Goal: Task Accomplishment & Management: Manage account settings

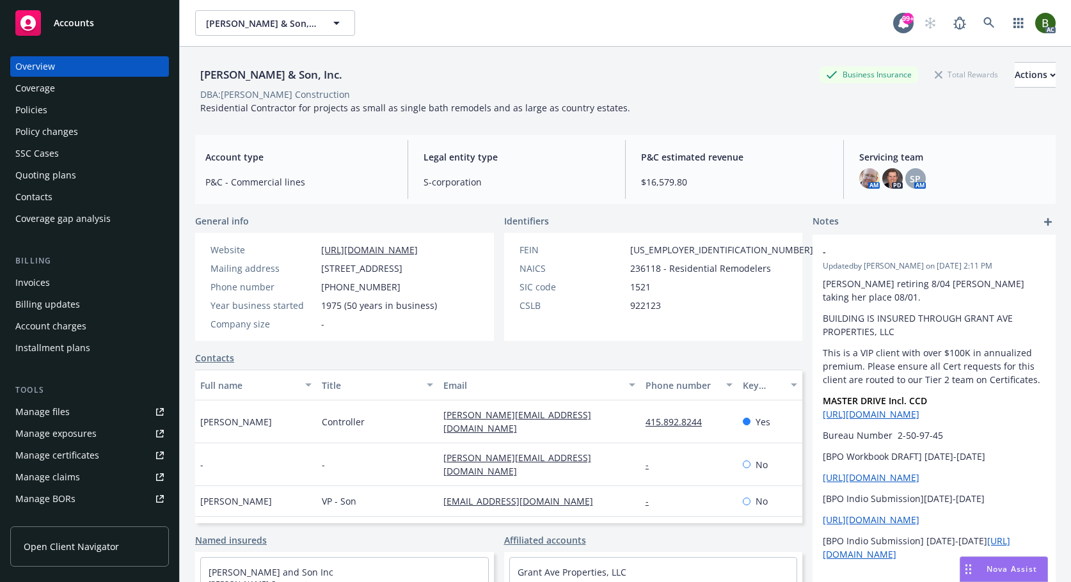
click at [38, 108] on div "Policies" at bounding box center [31, 110] width 32 height 20
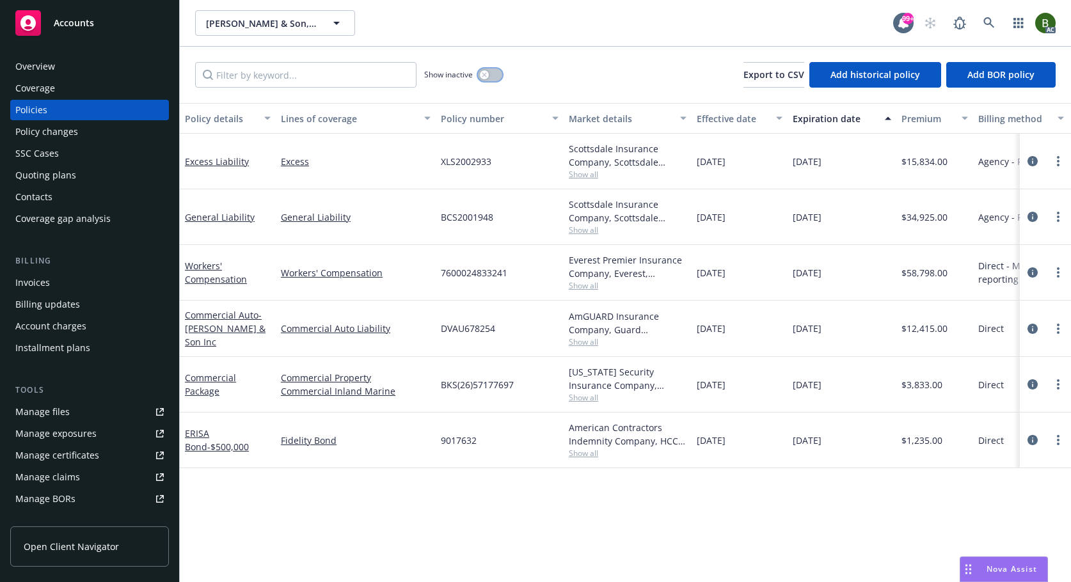
click at [492, 77] on button "button" at bounding box center [490, 74] width 24 height 13
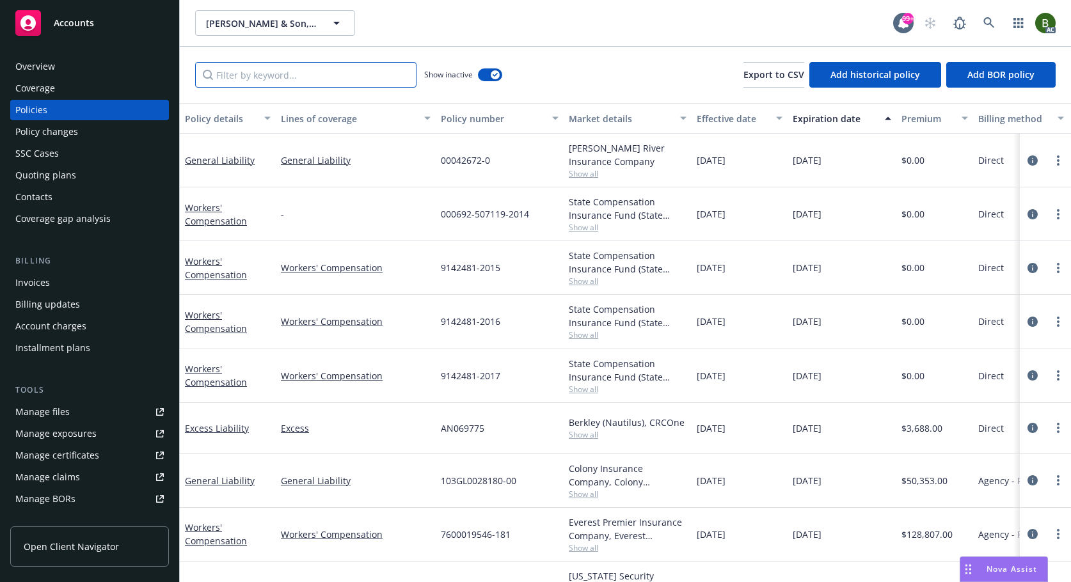
click at [354, 77] on input "Filter by keyword..." at bounding box center [305, 75] width 221 height 26
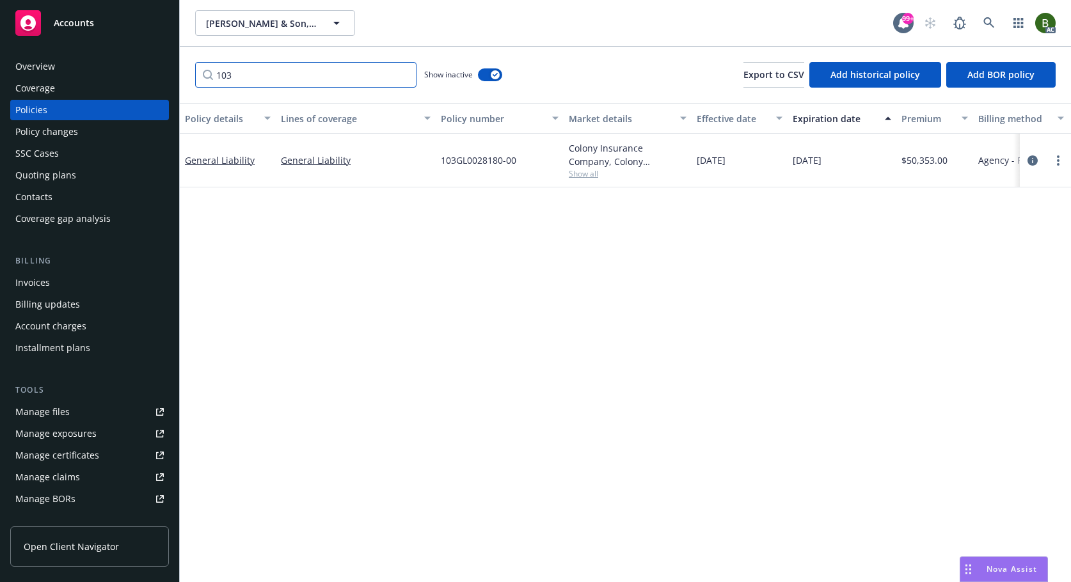
type input "103"
click at [575, 175] on span "Show all" at bounding box center [628, 173] width 118 height 11
click at [1040, 161] on link "circleInformation" at bounding box center [1032, 160] width 15 height 15
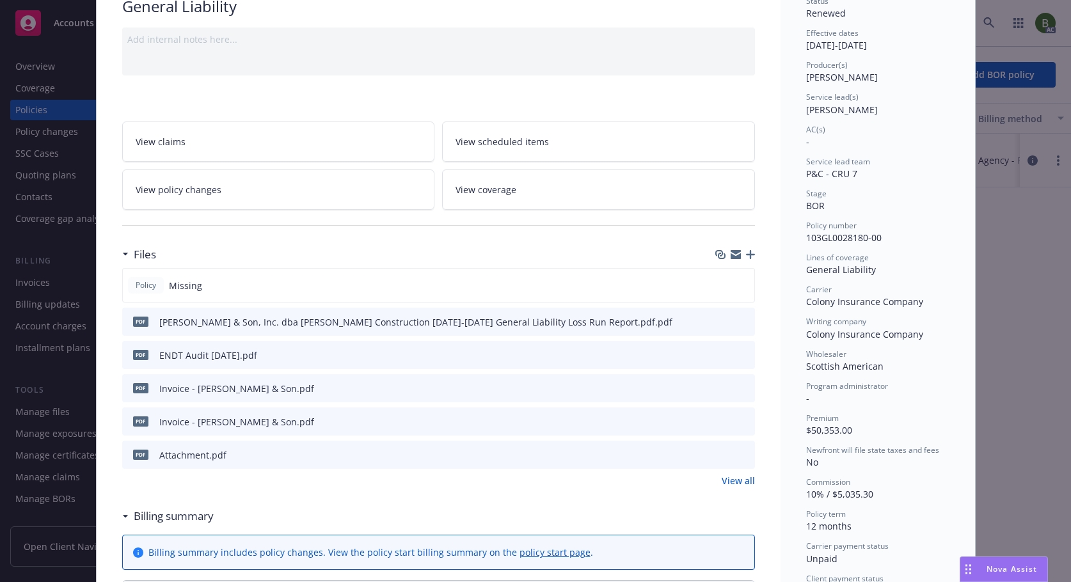
scroll to position [128, 0]
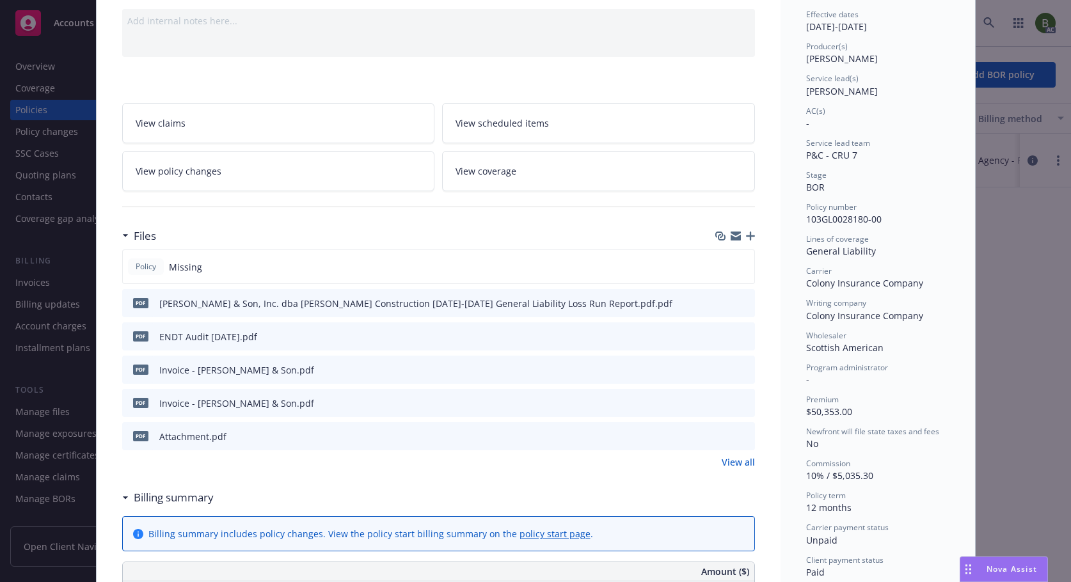
click at [740, 301] on icon "preview file" at bounding box center [743, 302] width 12 height 9
click at [737, 369] on icon "preview file" at bounding box center [743, 369] width 12 height 9
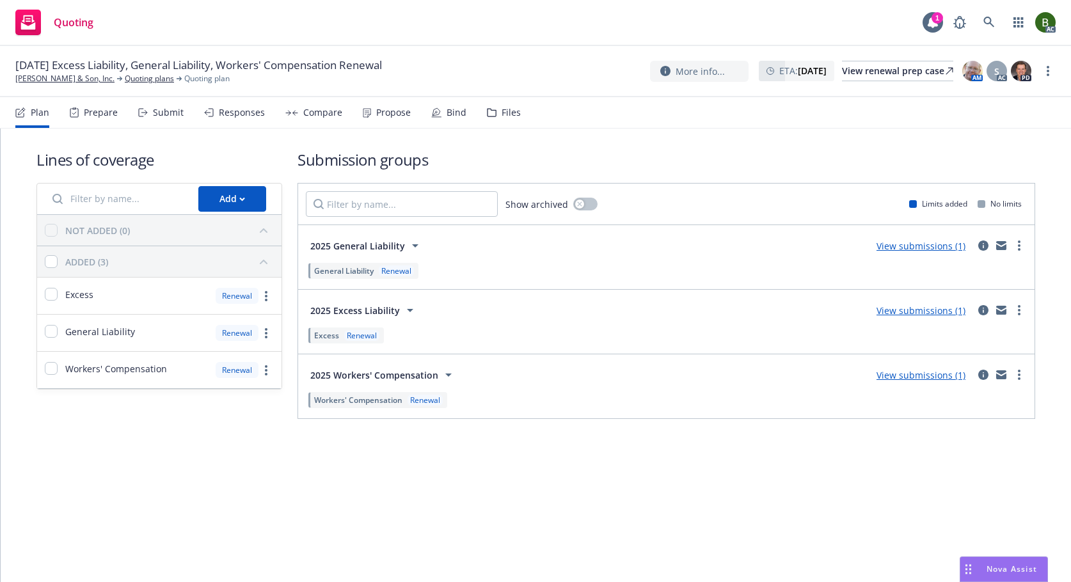
click at [505, 109] on div "Files" at bounding box center [511, 113] width 19 height 10
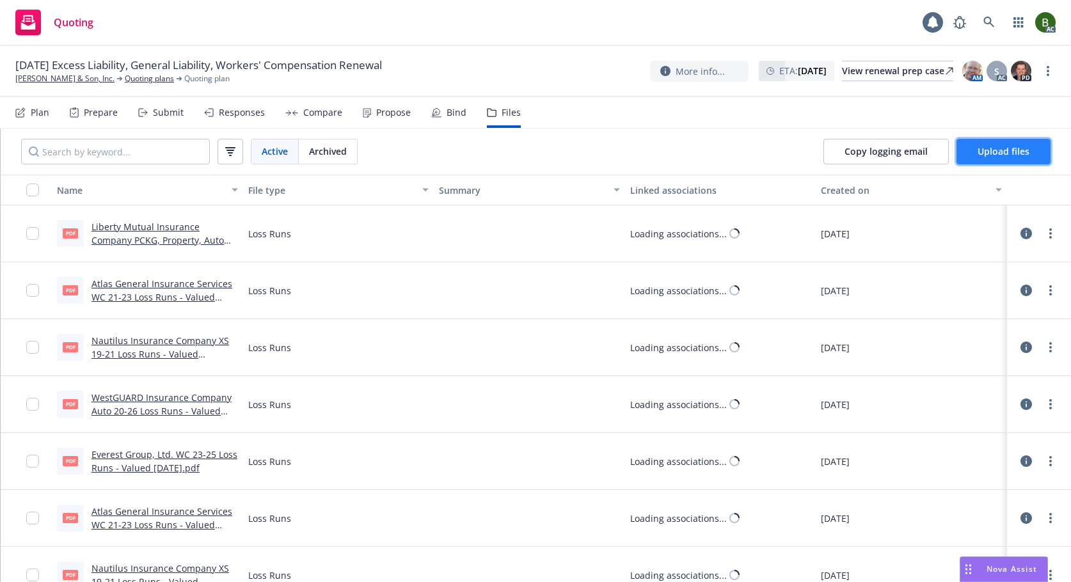
click at [996, 149] on span "Upload files" at bounding box center [1004, 151] width 52 height 12
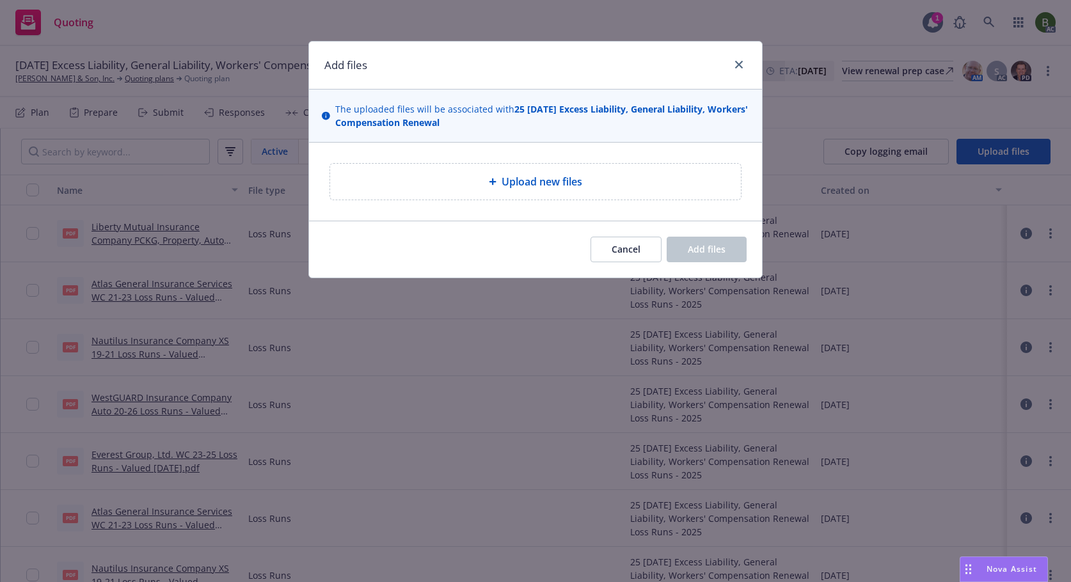
click at [564, 171] on div "Upload new files" at bounding box center [535, 182] width 411 height 36
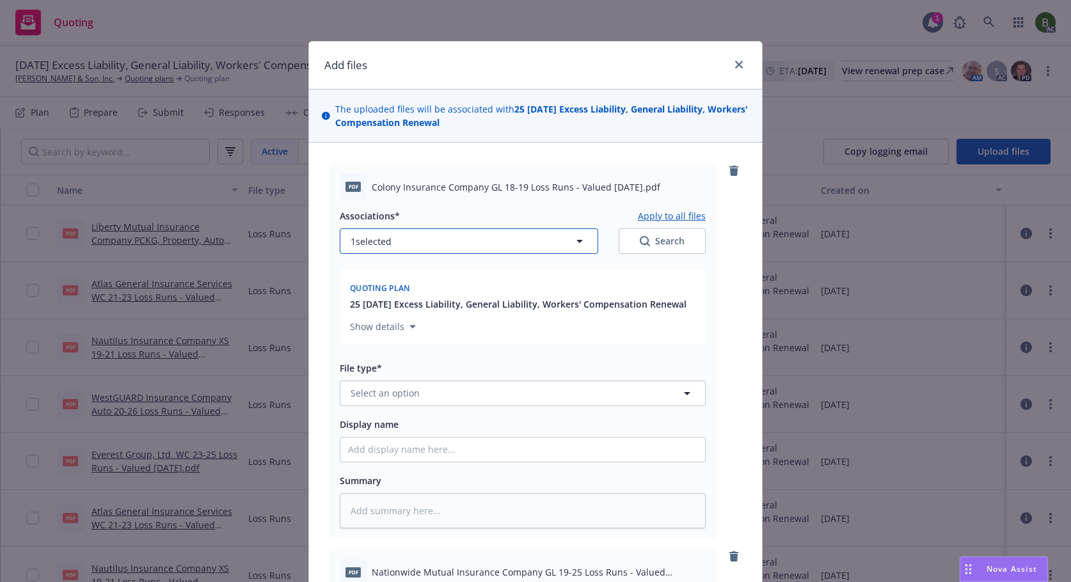
click at [497, 244] on button "1 selected" at bounding box center [469, 241] width 259 height 26
type textarea "x"
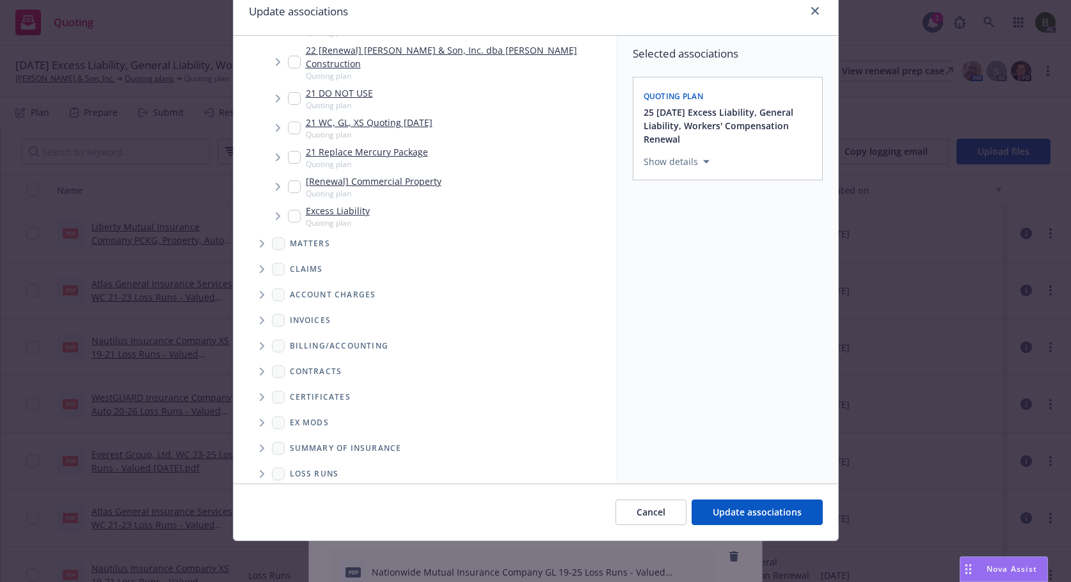
scroll to position [444, 0]
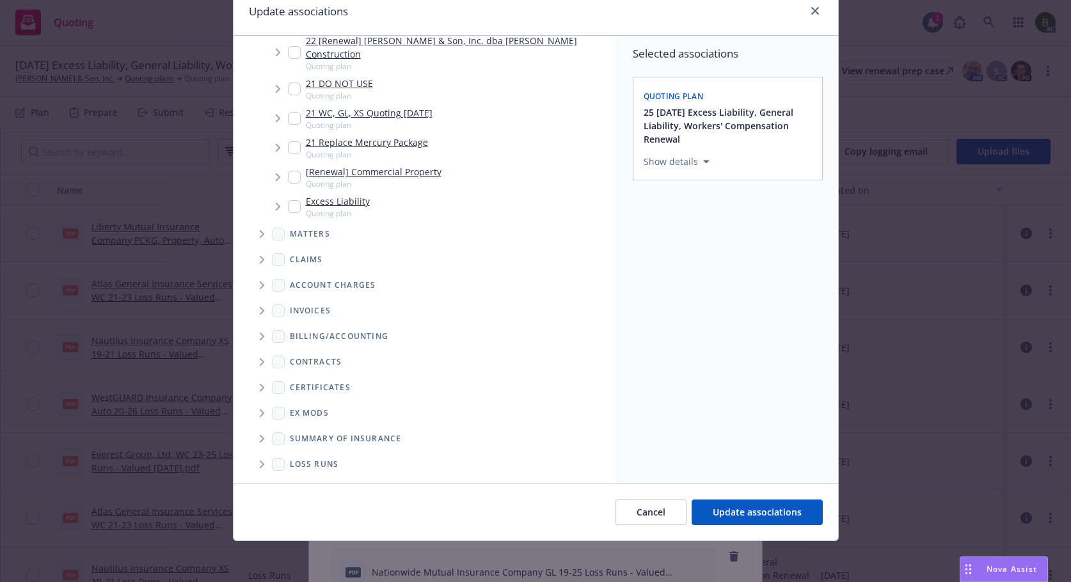
click at [260, 461] on icon "Folder Tree Example" at bounding box center [262, 465] width 5 height 8
click at [314, 504] on link "2025" at bounding box center [320, 510] width 20 height 13
checkbox input "true"
click at [715, 511] on span "Update associations" at bounding box center [757, 512] width 89 height 12
type textarea "x"
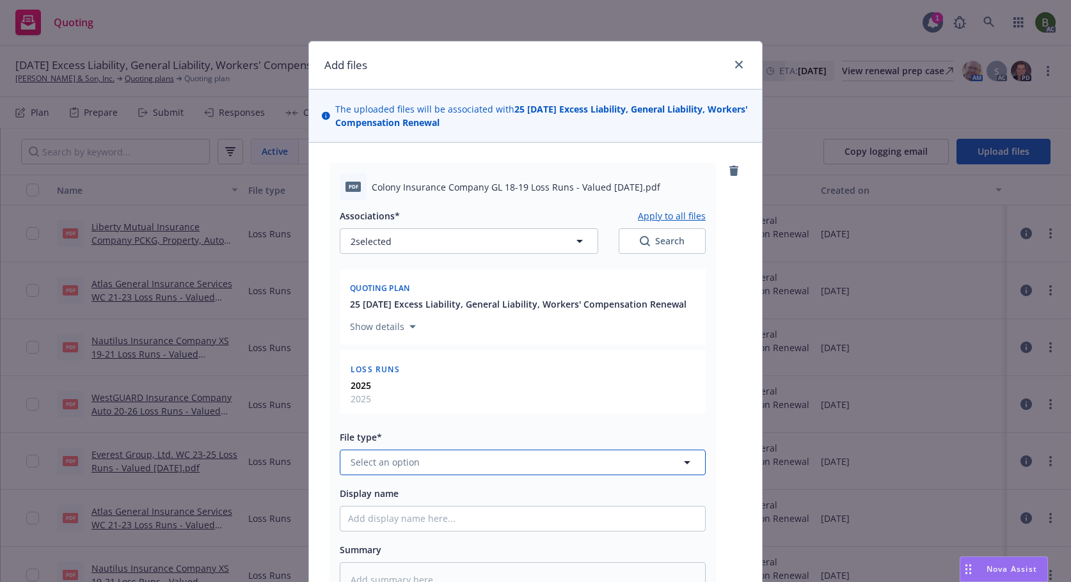
click at [428, 465] on button "Select an option" at bounding box center [523, 463] width 366 height 26
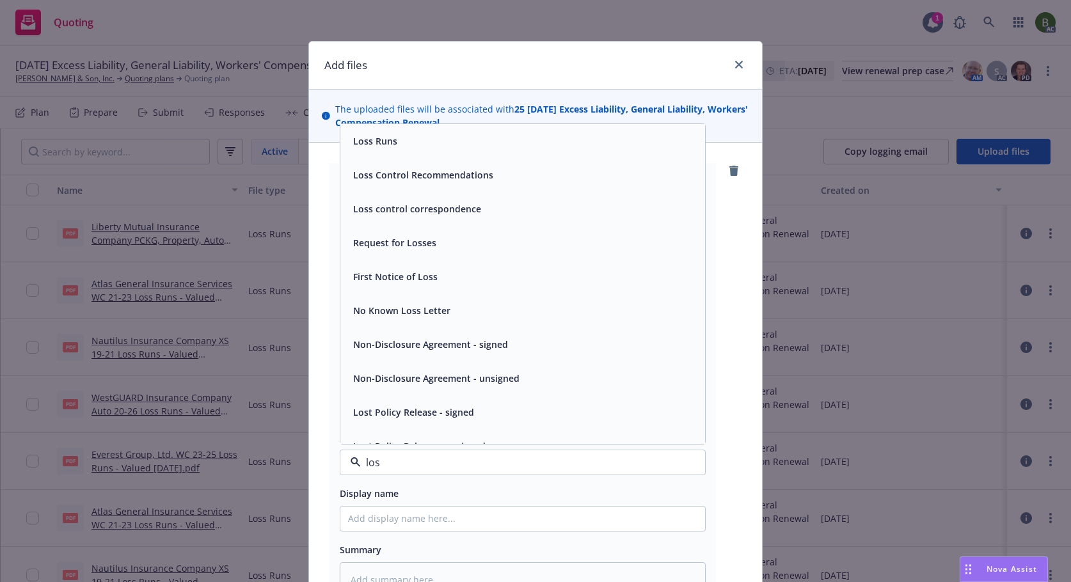
type input "loss"
click at [381, 145] on span "Loss Runs" at bounding box center [375, 140] width 44 height 13
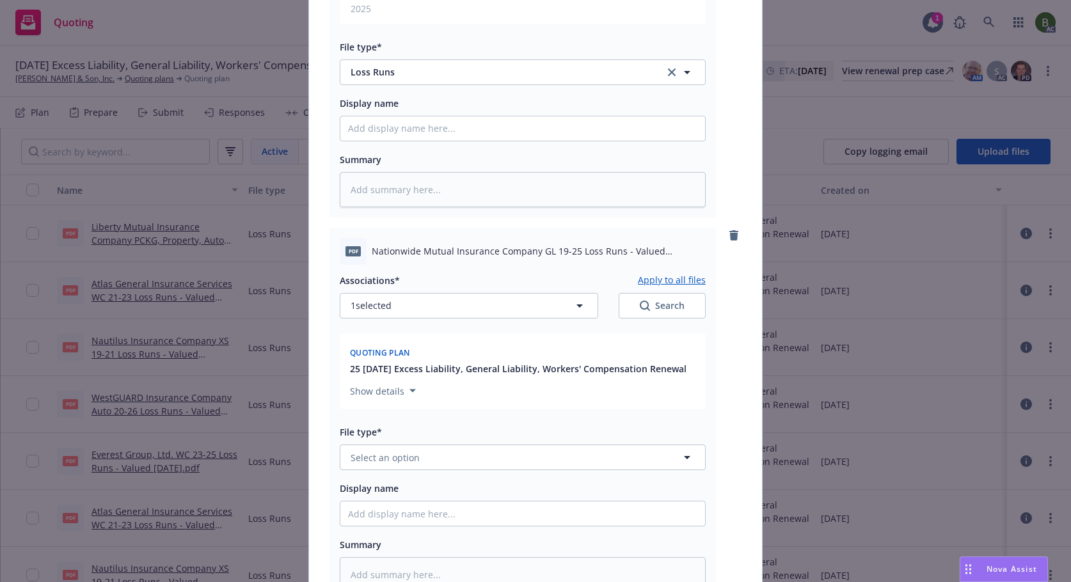
scroll to position [512, 0]
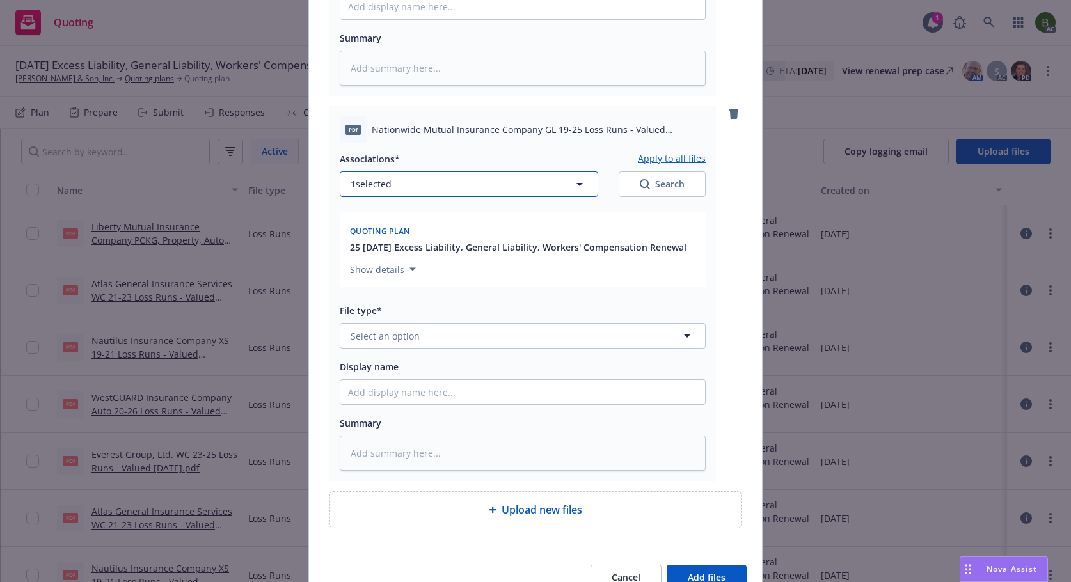
click at [411, 192] on button "1 selected" at bounding box center [469, 184] width 259 height 26
type textarea "x"
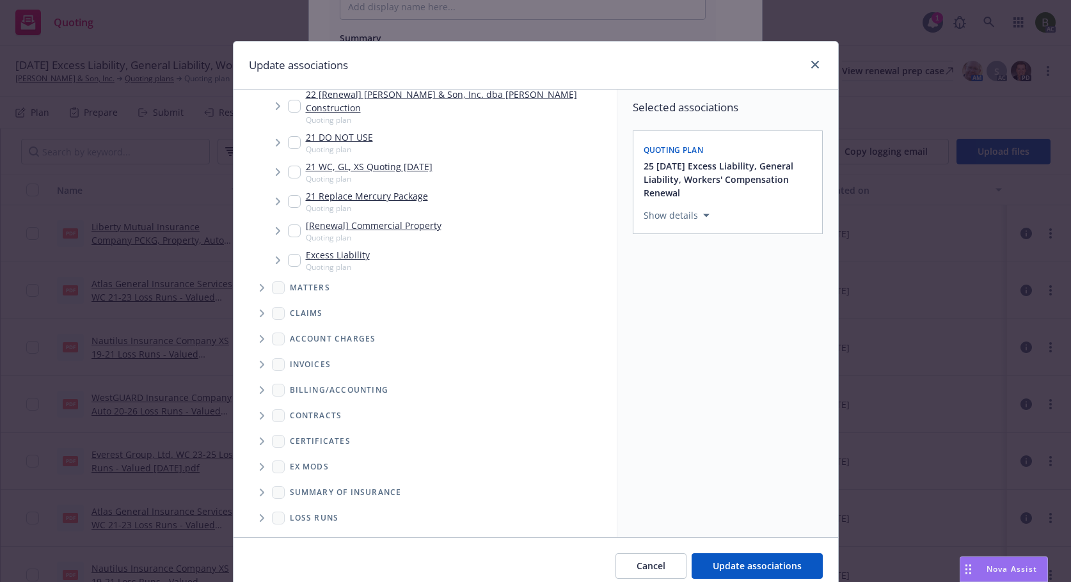
scroll to position [54, 0]
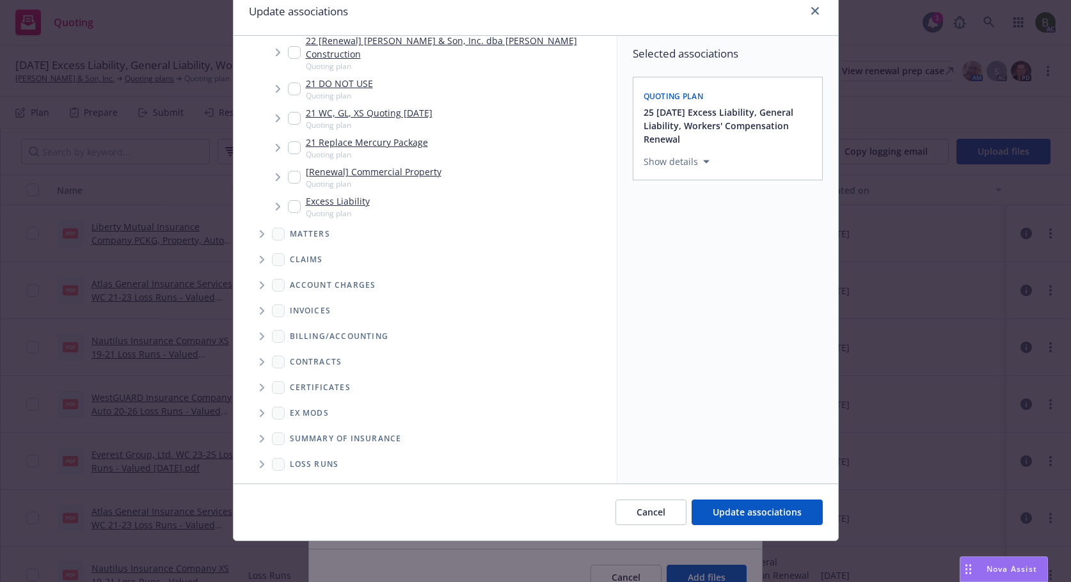
click at [258, 454] on span "Folder Tree Example" at bounding box center [261, 464] width 20 height 20
click at [312, 504] on link "2025" at bounding box center [320, 510] width 20 height 13
checkbox input "true"
click at [727, 515] on span "Update associations" at bounding box center [757, 512] width 89 height 12
type textarea "x"
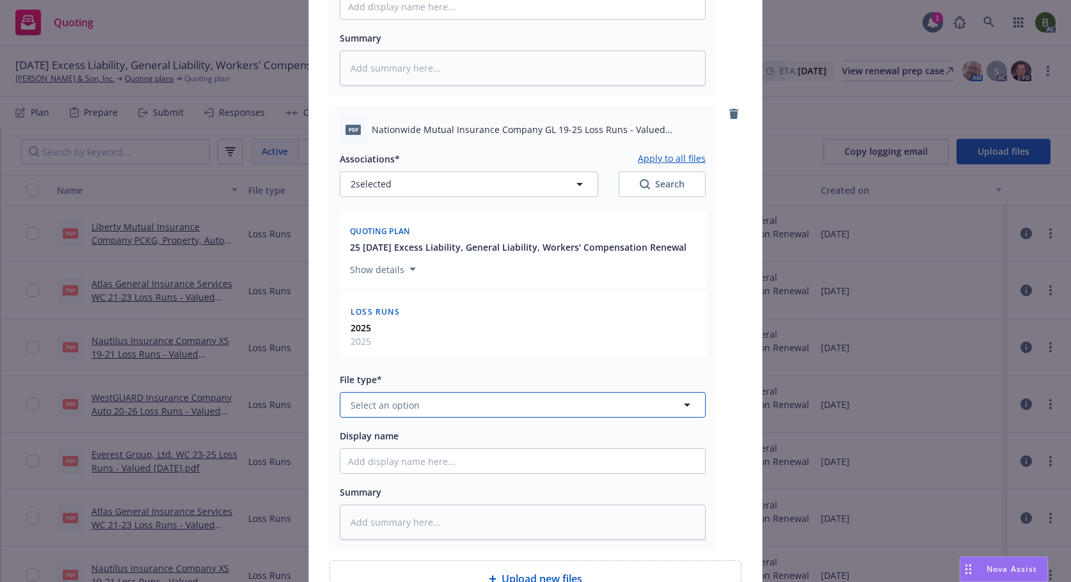
click at [480, 409] on button "Select an option" at bounding box center [523, 405] width 366 height 26
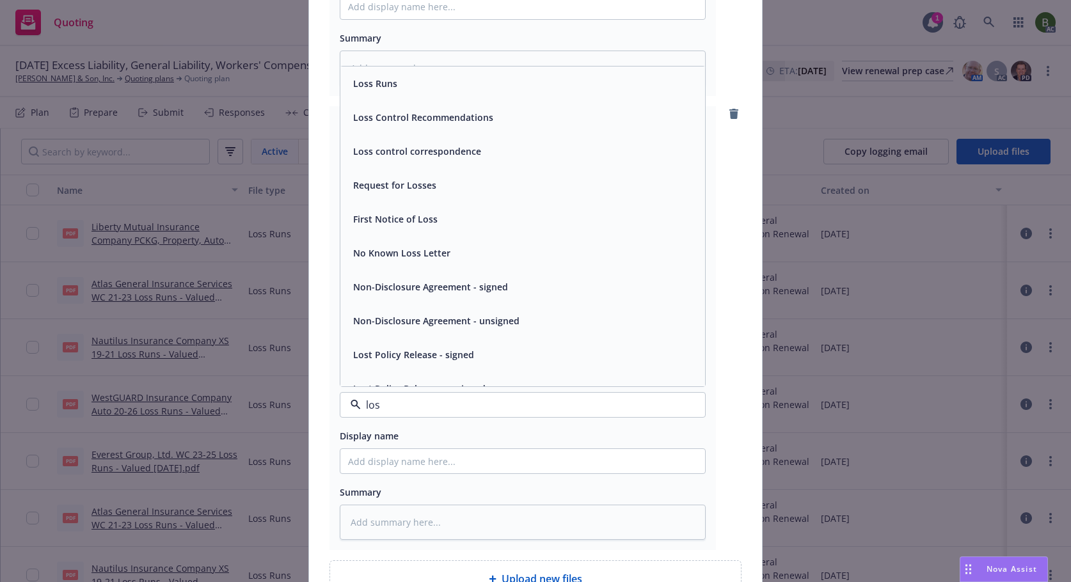
type input "loss"
click at [401, 83] on div "Loss Runs" at bounding box center [522, 83] width 349 height 19
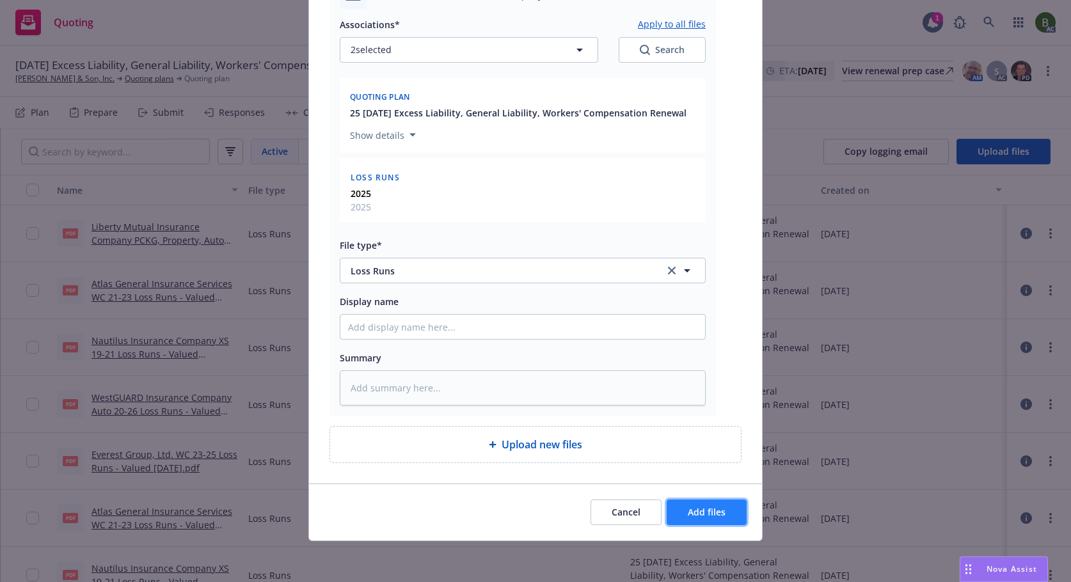
click at [699, 506] on span "Add files" at bounding box center [707, 512] width 38 height 12
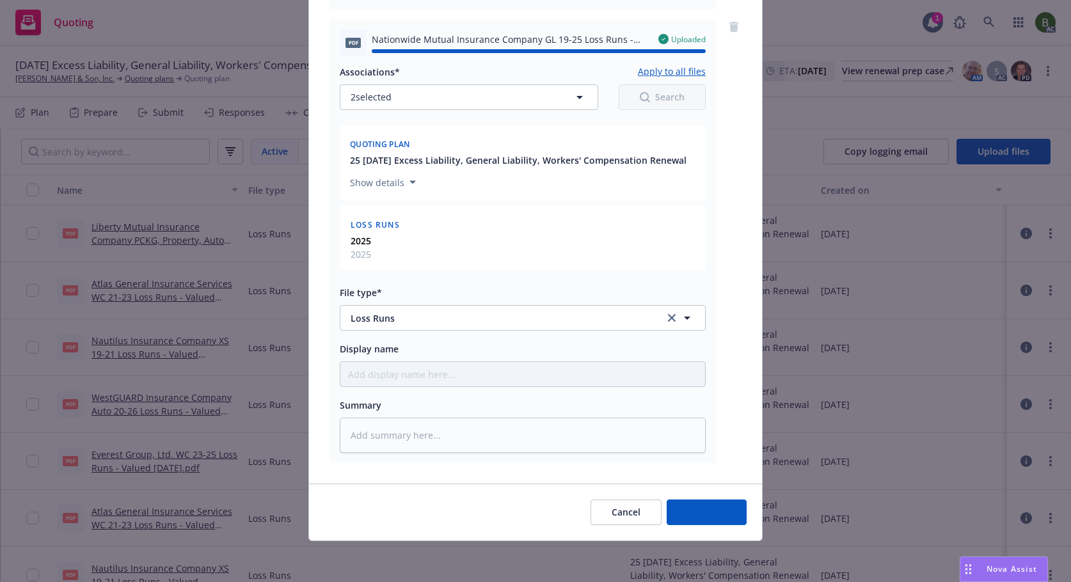
type textarea "x"
